Goal: Task Accomplishment & Management: Manage account settings

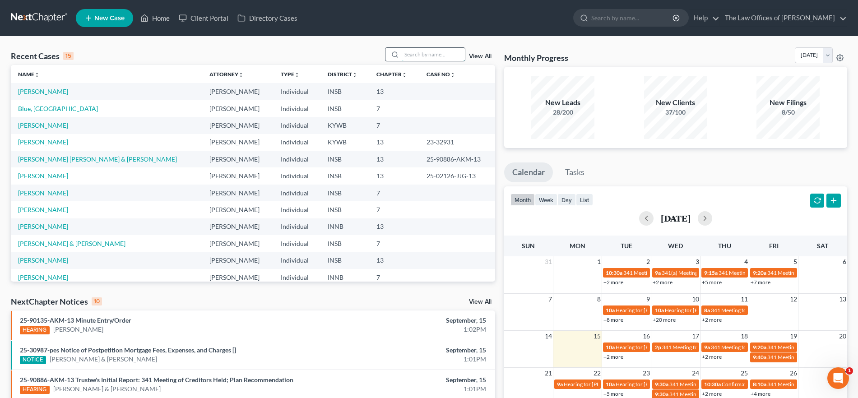
click at [424, 51] on input "search" at bounding box center [433, 54] width 63 height 13
type input "[PERSON_NAME]"
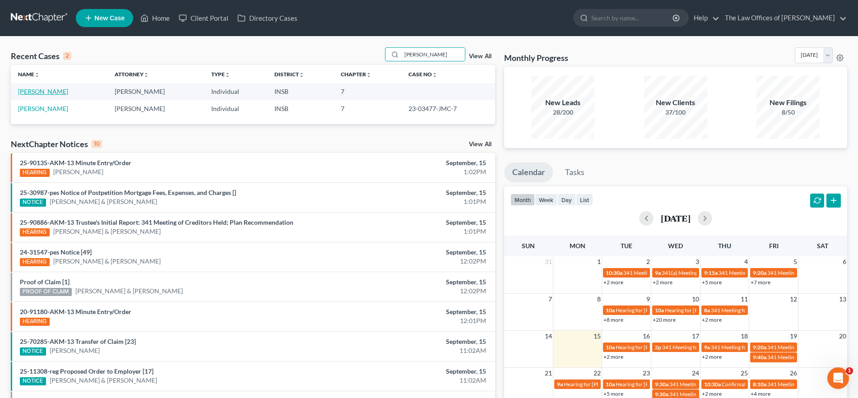
drag, startPoint x: 42, startPoint y: 92, endPoint x: 79, endPoint y: 96, distance: 37.7
click at [42, 92] on link "[PERSON_NAME]" at bounding box center [43, 92] width 50 height 8
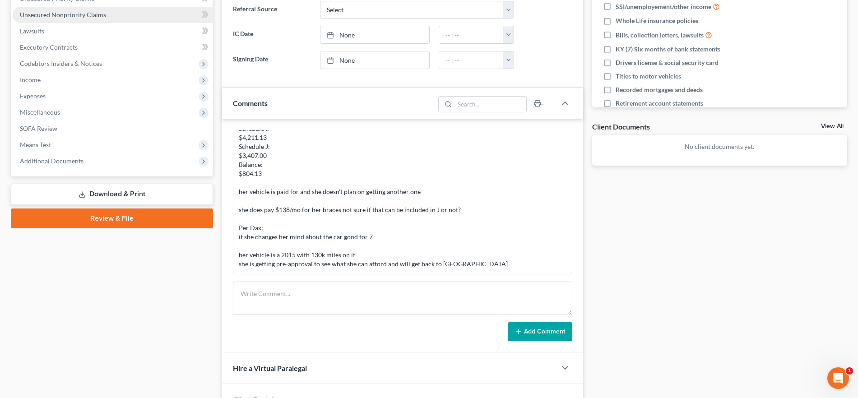
scroll to position [248, 0]
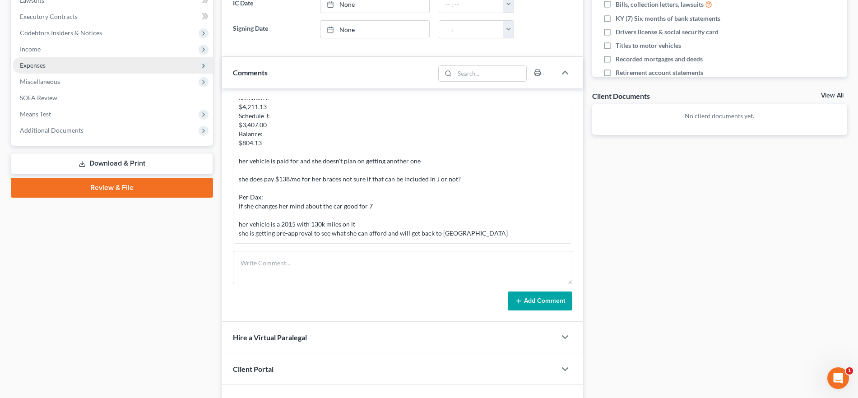
click at [73, 69] on span "Expenses" at bounding box center [113, 65] width 200 height 16
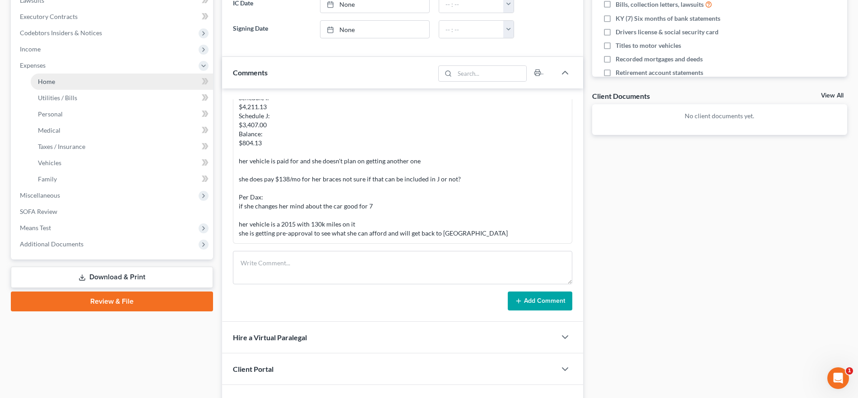
click at [66, 82] on link "Home" at bounding box center [122, 82] width 182 height 16
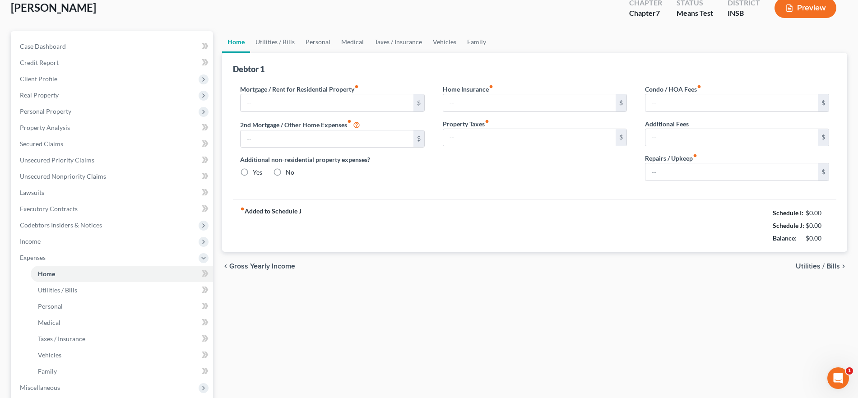
type input "1,045.00"
type input "0.00"
radio input "true"
type input "7.00"
type input "0.00"
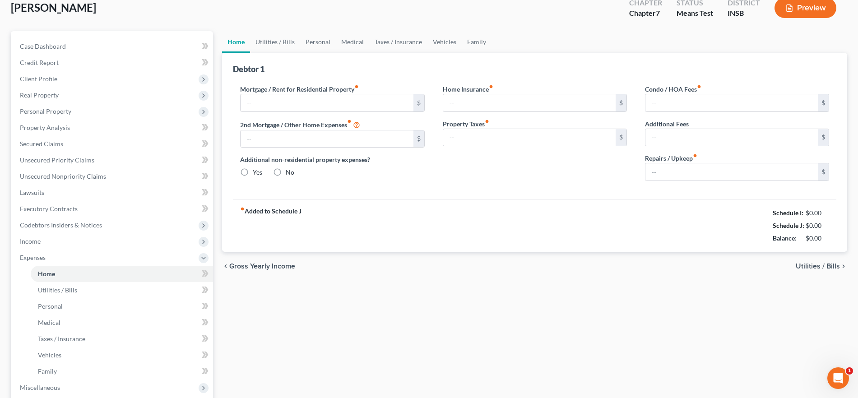
type input "0.00"
type input "25.00"
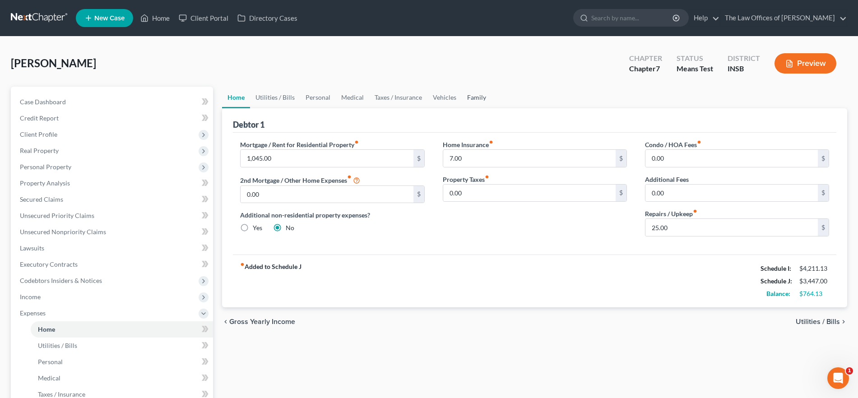
click at [484, 99] on link "Family" at bounding box center [477, 98] width 30 height 22
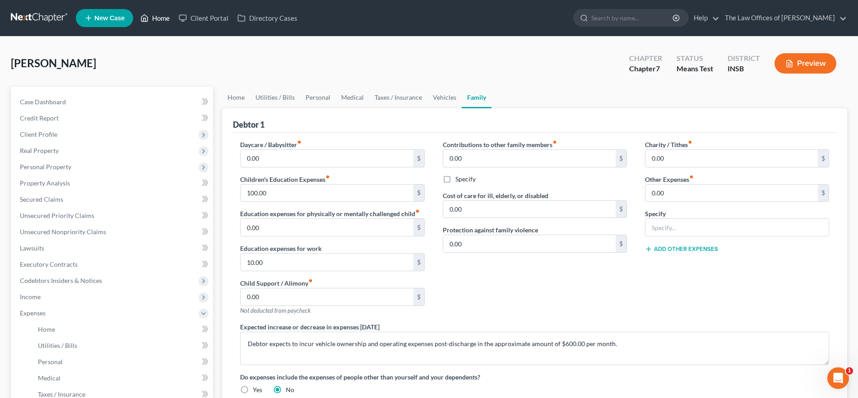
click at [159, 18] on link "Home" at bounding box center [155, 18] width 38 height 16
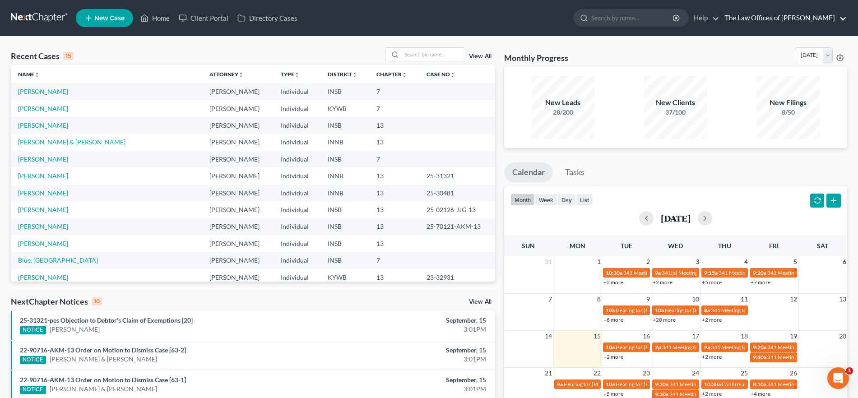
click at [784, 10] on link "The Law Offices of [PERSON_NAME]" at bounding box center [783, 18] width 126 height 16
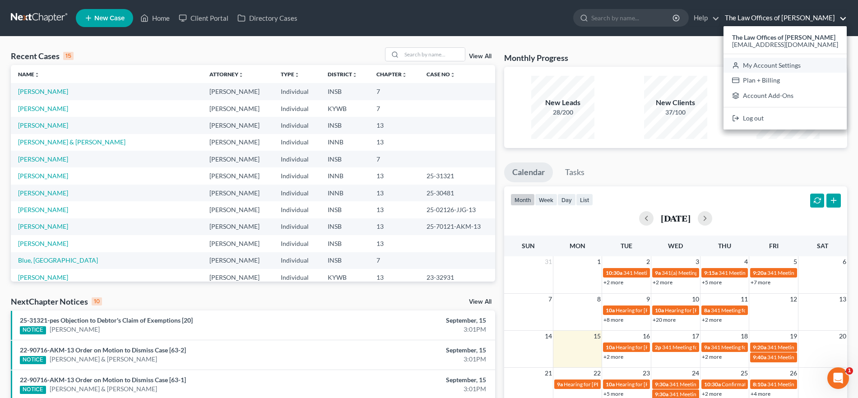
click at [769, 61] on link "My Account Settings" at bounding box center [784, 65] width 123 height 15
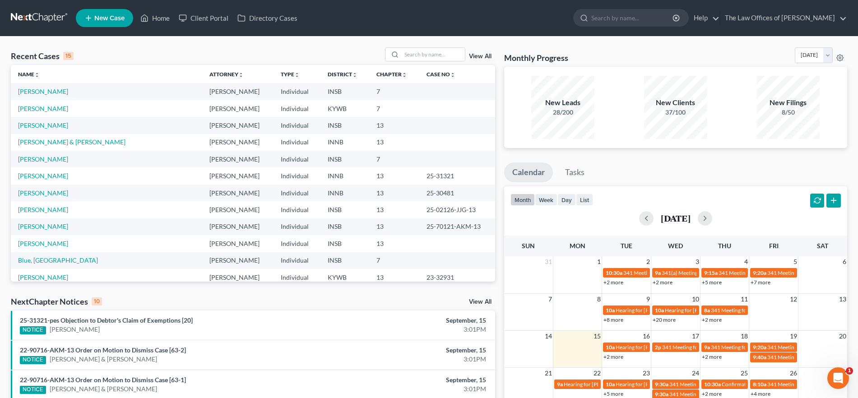
select select "28"
select select "23"
select select "15"
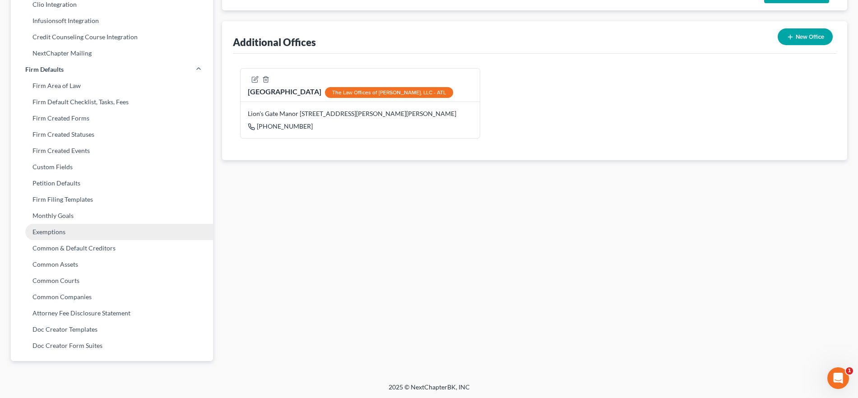
scroll to position [287, 0]
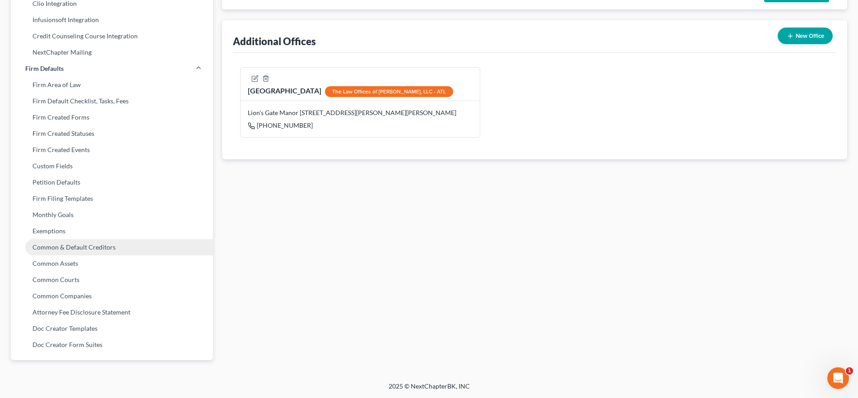
click at [120, 247] on link "Common & Default Creditors" at bounding box center [112, 247] width 202 height 16
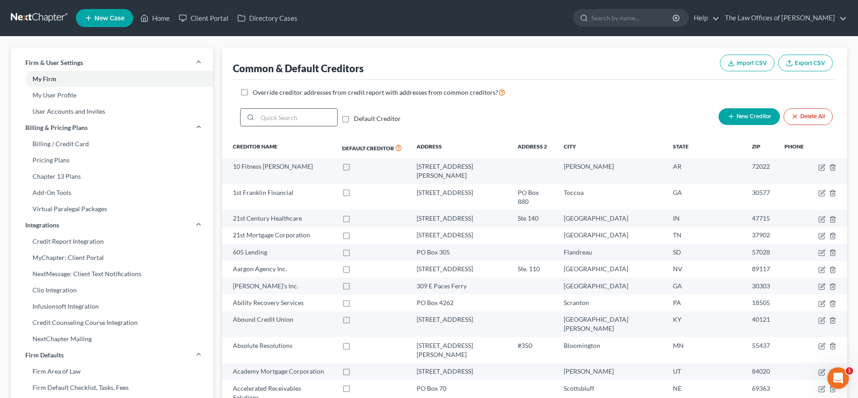
click at [296, 116] on input "search" at bounding box center [297, 117] width 80 height 17
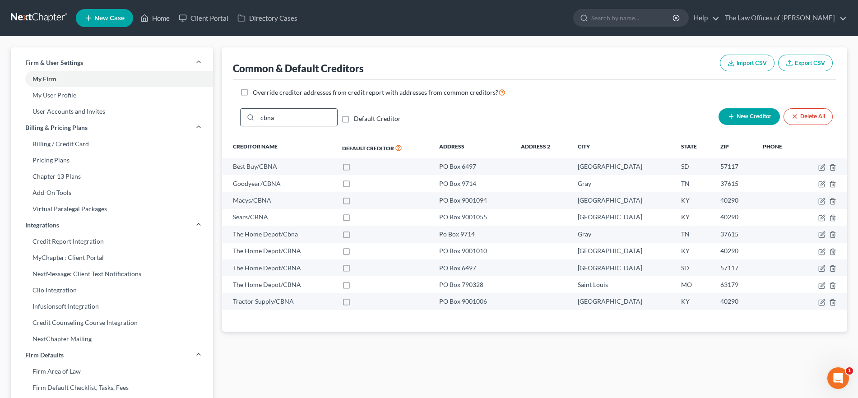
drag, startPoint x: 277, startPoint y: 119, endPoint x: 251, endPoint y: 120, distance: 25.3
click at [251, 120] on div "cbna" at bounding box center [288, 117] width 97 height 18
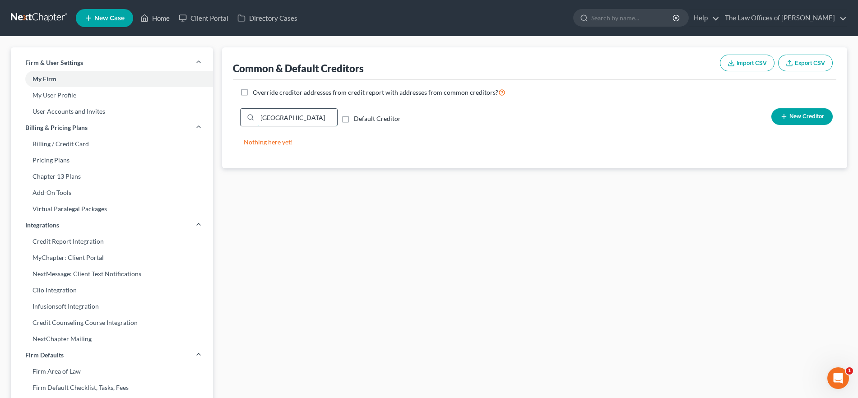
drag, startPoint x: 299, startPoint y: 118, endPoint x: 248, endPoint y: 118, distance: 50.5
click at [248, 118] on div "[GEOGRAPHIC_DATA]" at bounding box center [288, 117] width 97 height 18
drag, startPoint x: 296, startPoint y: 112, endPoint x: 257, endPoint y: 118, distance: 39.2
click at [257, 118] on div "intelog" at bounding box center [288, 117] width 97 height 18
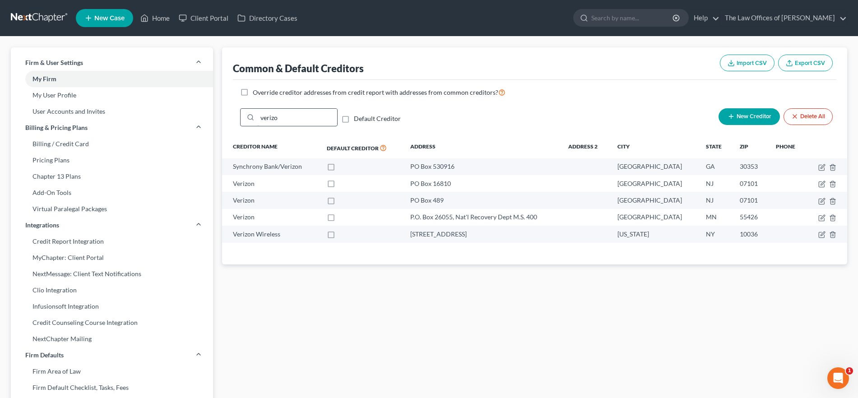
type input "verizon"
drag, startPoint x: 295, startPoint y: 116, endPoint x: 189, endPoint y: 118, distance: 106.5
click at [189, 118] on div "Firm & User Settings My Firm My User Profile User Accounts and Invites Billing …" at bounding box center [428, 352] width 845 height 610
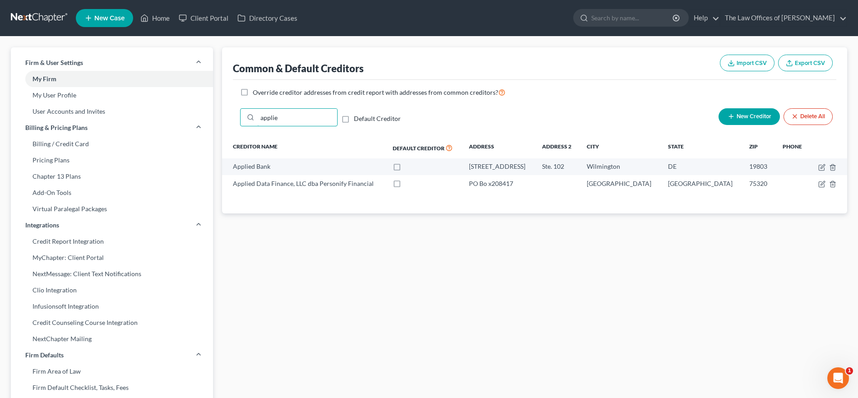
type input "applied"
drag, startPoint x: 304, startPoint y: 122, endPoint x: 242, endPoint y: 125, distance: 61.9
click at [242, 125] on div "applied" at bounding box center [288, 117] width 97 height 18
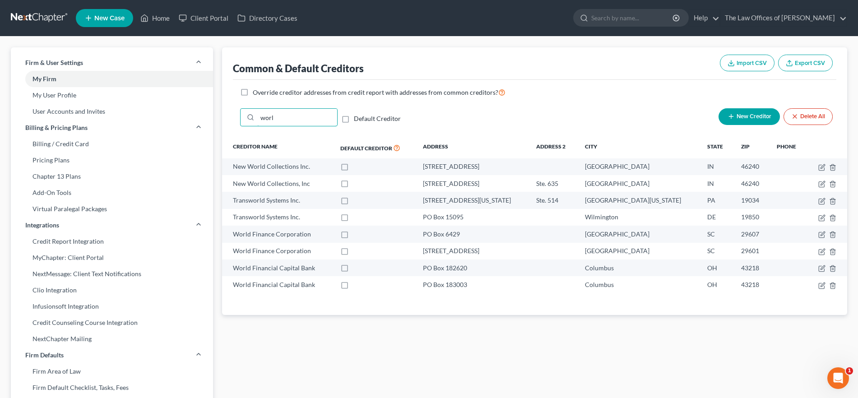
type input "worl"
